Goal: Information Seeking & Learning: Find specific page/section

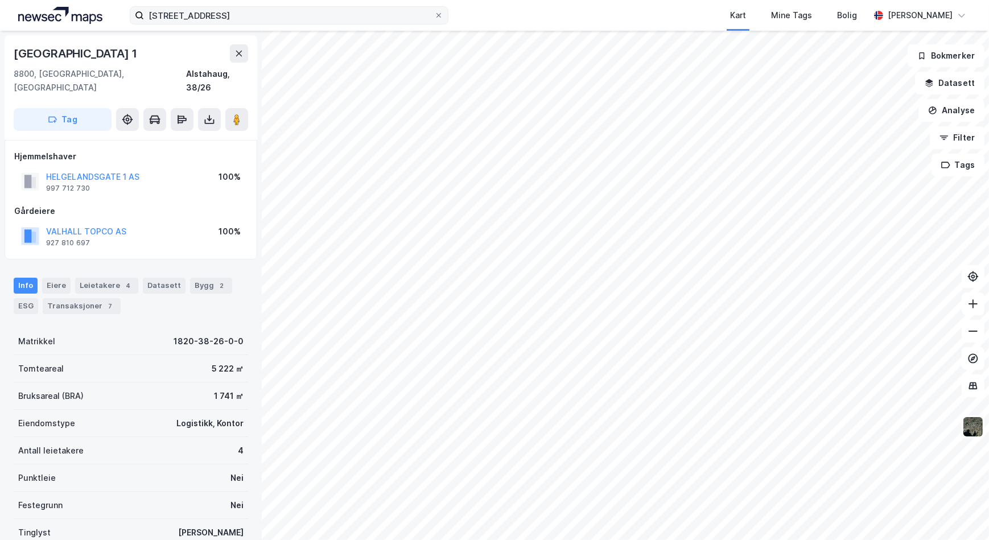
scroll to position [3, 0]
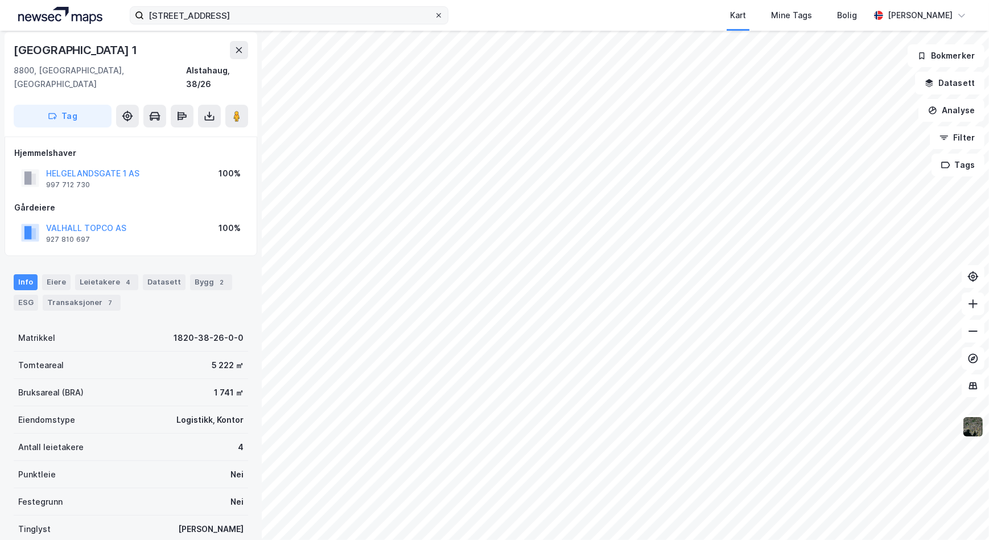
click at [438, 15] on icon at bounding box center [438, 15] width 5 height 5
click at [434, 15] on input "helgelandsgata 1" at bounding box center [289, 15] width 290 height 17
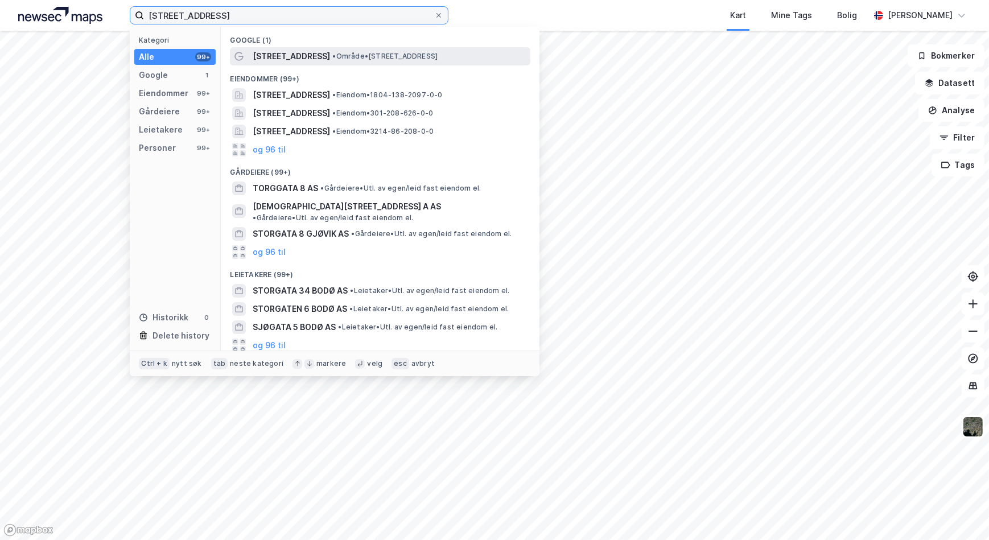
type input "[STREET_ADDRESS]"
click at [340, 52] on span "• Område • Storgata 8, 8006 Bodø" at bounding box center [384, 56] width 105 height 9
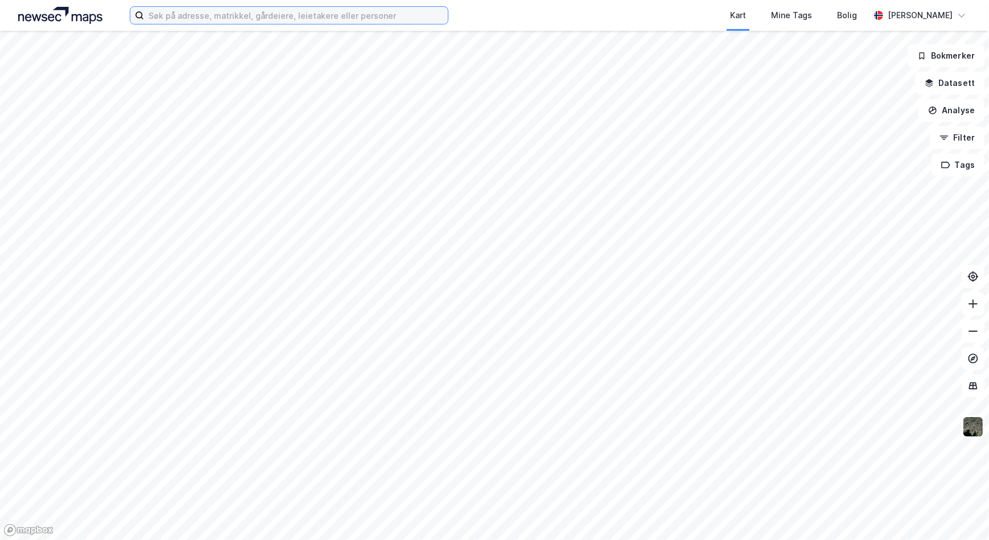
click at [210, 15] on input at bounding box center [296, 15] width 304 height 17
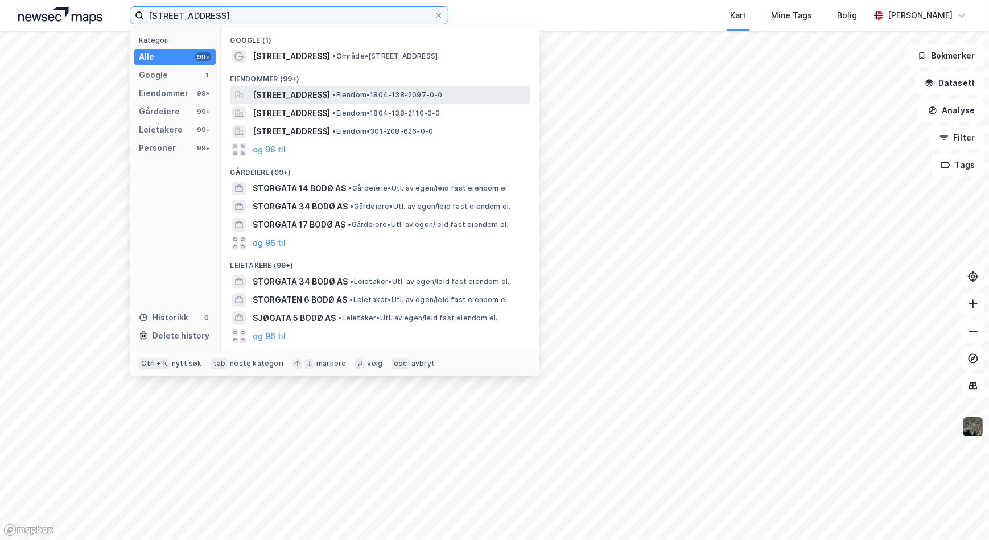
type input "[STREET_ADDRESS]"
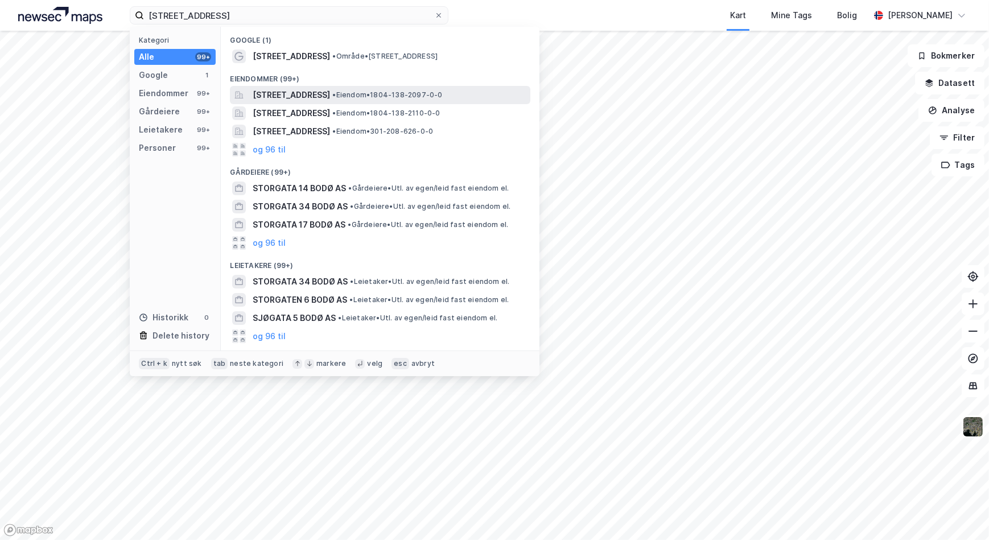
click at [299, 92] on span "[STREET_ADDRESS]" at bounding box center [291, 95] width 77 height 14
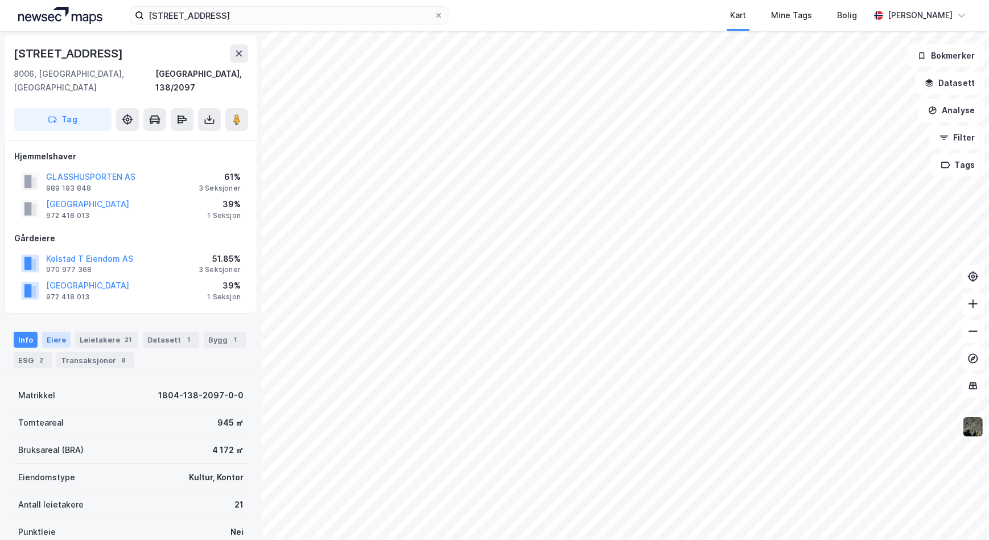
click at [54, 332] on div "Eiere" at bounding box center [56, 340] width 28 height 16
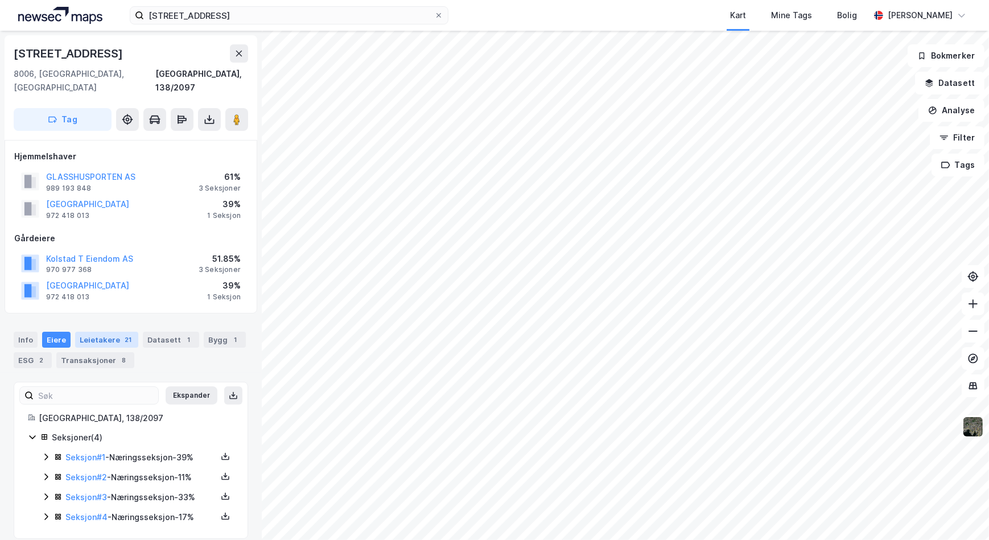
click at [105, 332] on div "Leietakere 21" at bounding box center [106, 340] width 63 height 16
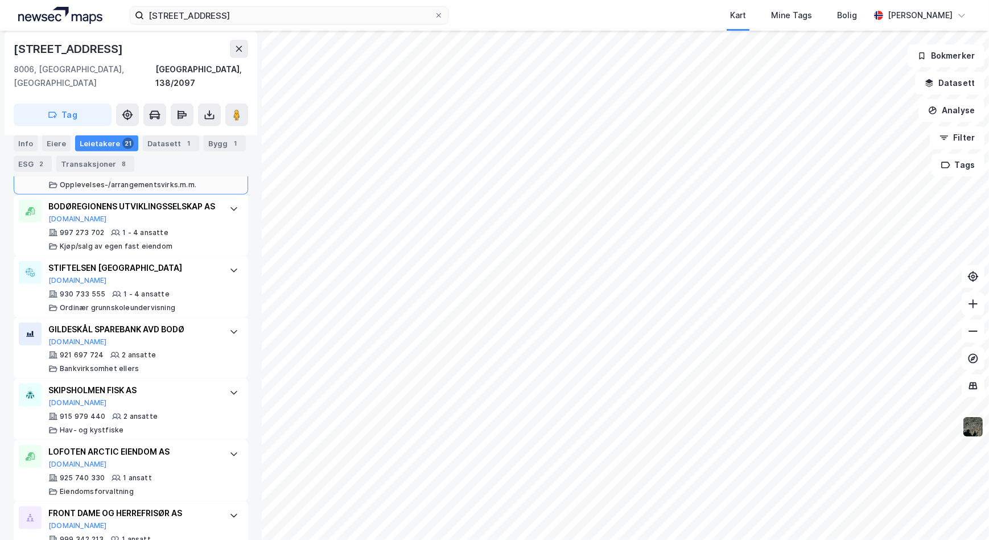
scroll to position [1054, 0]
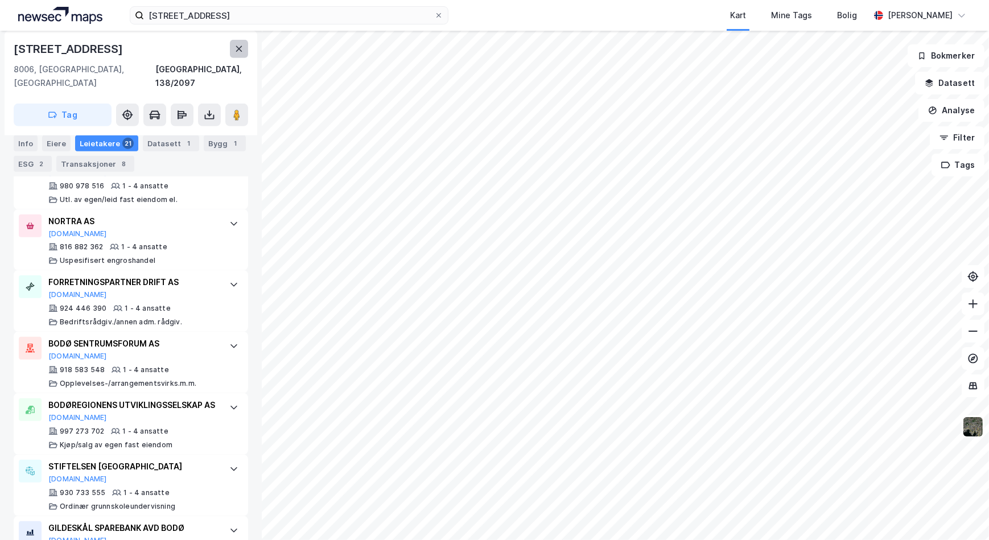
click at [238, 48] on icon at bounding box center [239, 49] width 6 height 6
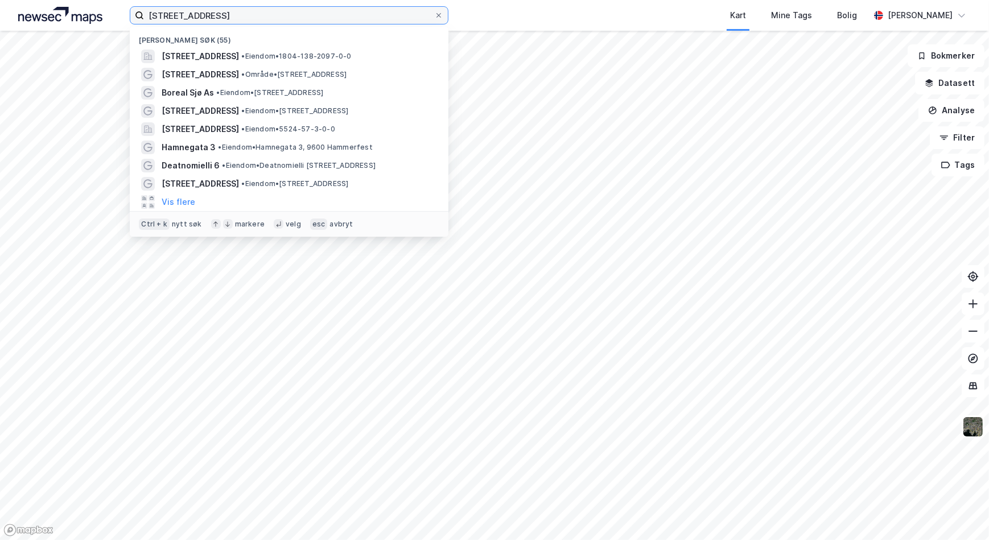
click at [250, 15] on input "[STREET_ADDRESS]" at bounding box center [289, 15] width 290 height 17
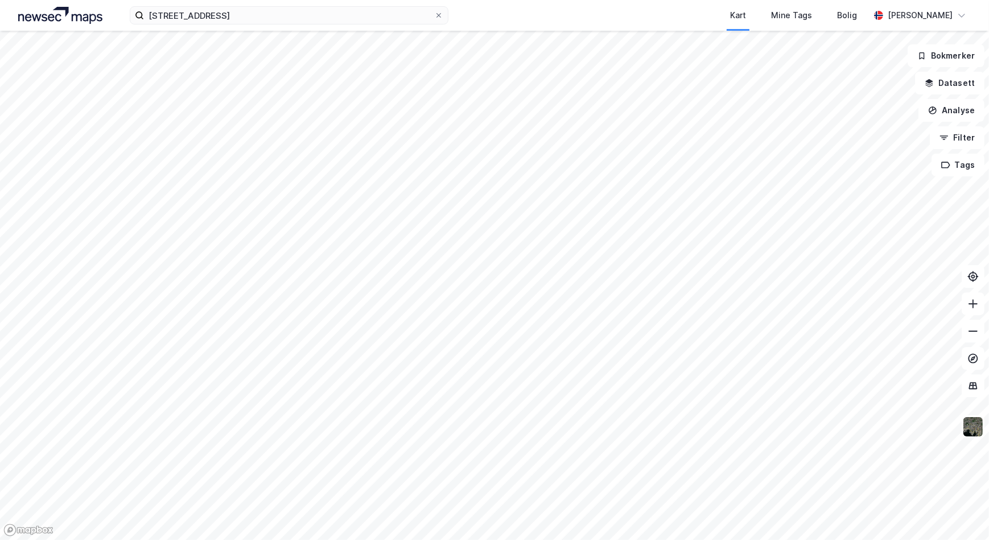
click at [71, 14] on img at bounding box center [60, 15] width 84 height 17
click at [438, 14] on icon at bounding box center [438, 15] width 5 height 5
click at [434, 14] on input "[STREET_ADDRESS]" at bounding box center [289, 15] width 290 height 17
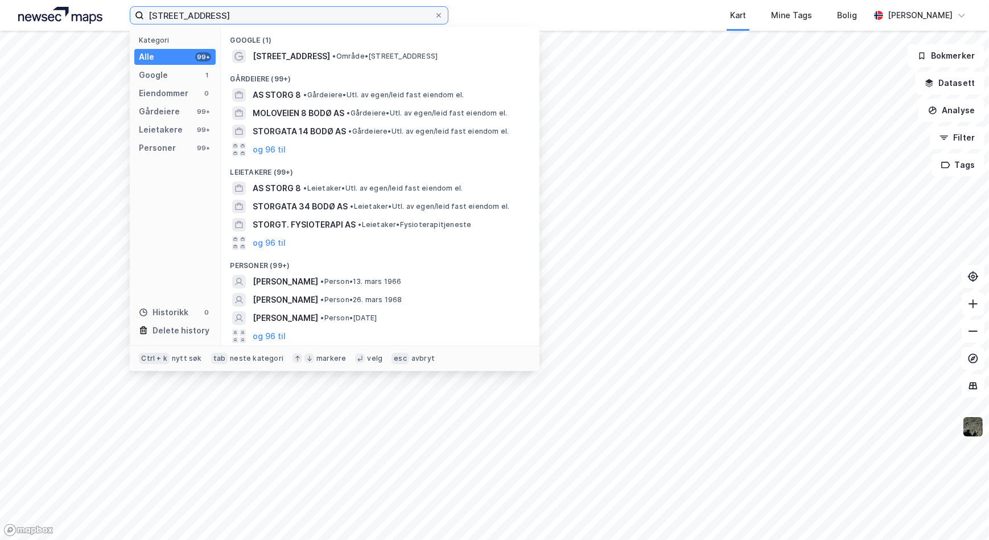
drag, startPoint x: 172, startPoint y: 14, endPoint x: 185, endPoint y: 28, distance: 19.7
click at [172, 15] on input "[STREET_ADDRESS]" at bounding box center [289, 15] width 290 height 17
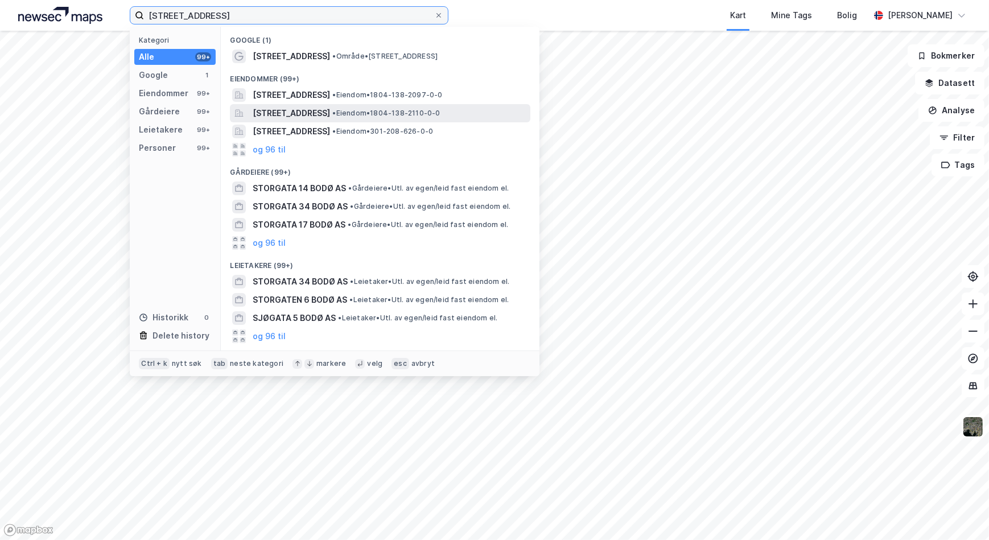
type input "[STREET_ADDRESS]"
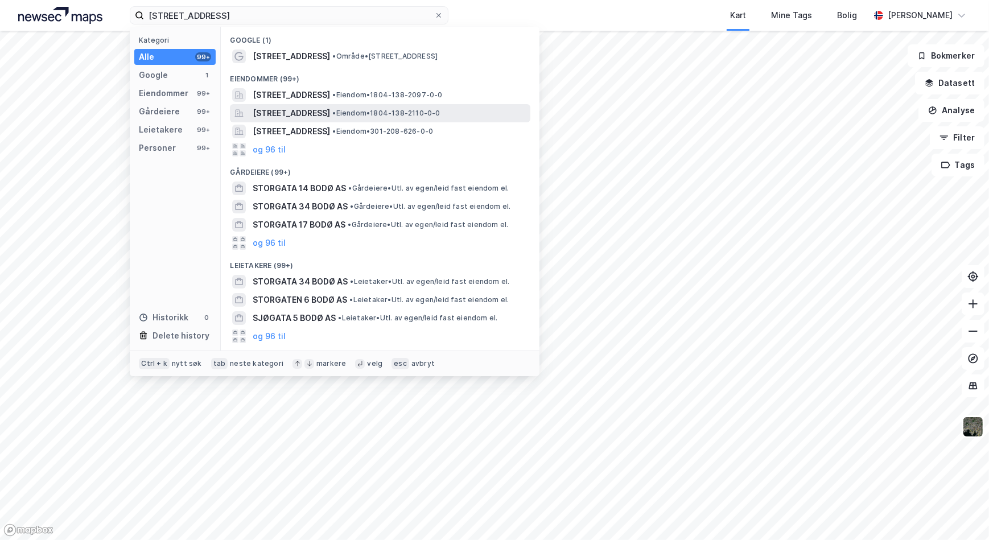
click at [330, 111] on span "[STREET_ADDRESS]" at bounding box center [291, 113] width 77 height 14
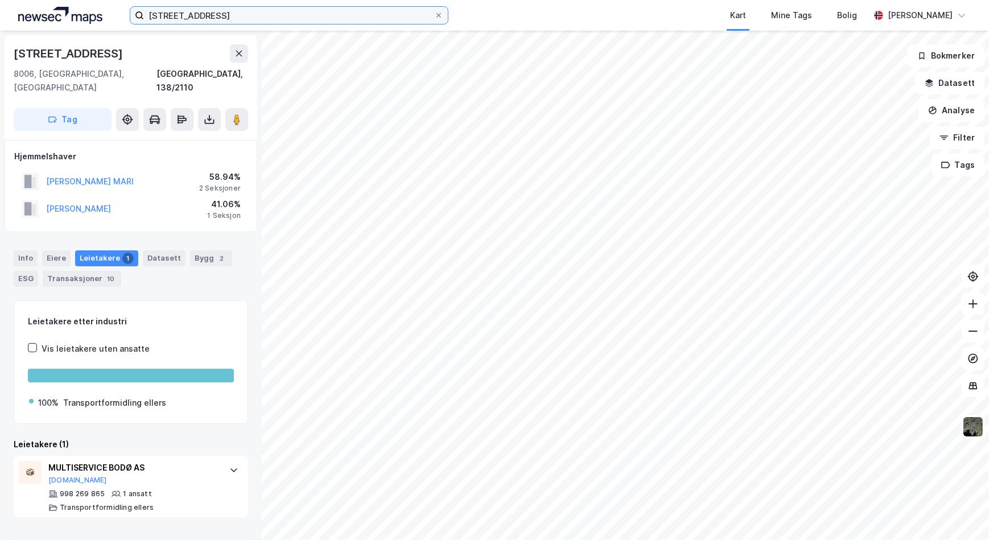
click at [266, 15] on input "[STREET_ADDRESS]" at bounding box center [289, 15] width 290 height 17
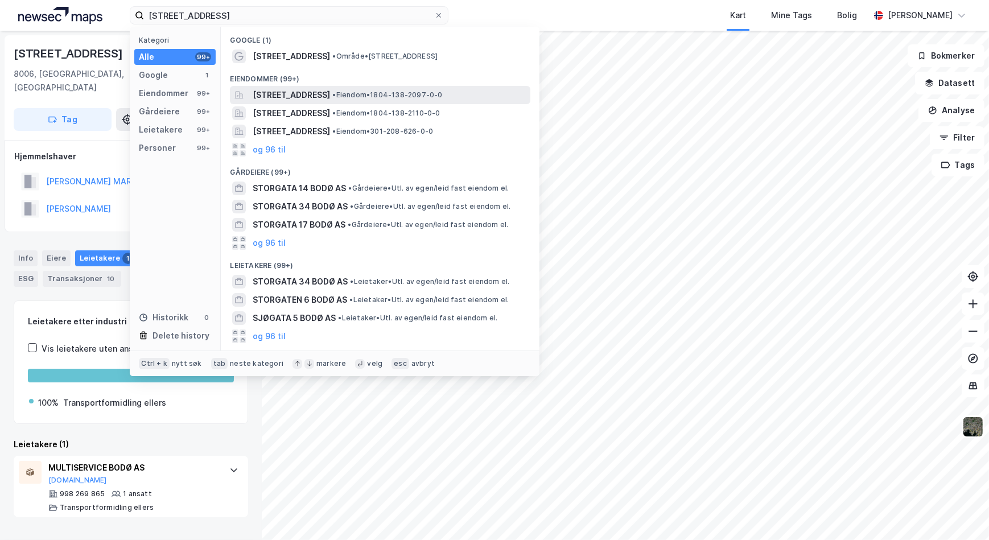
click at [389, 91] on span "• Eiendom • 1804-138-2097-0-0" at bounding box center [387, 94] width 110 height 9
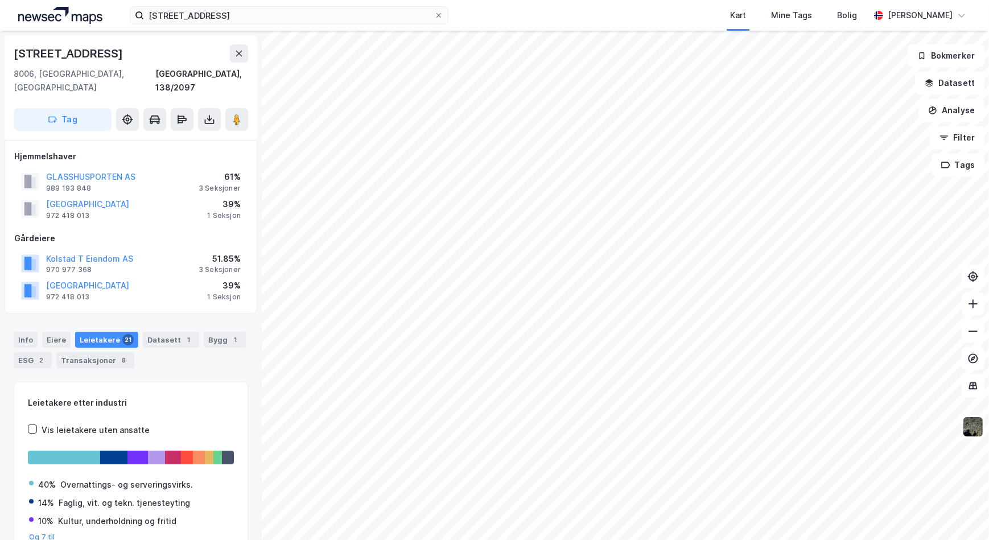
scroll to position [47, 0]
